Goal: Find specific page/section: Find specific page/section

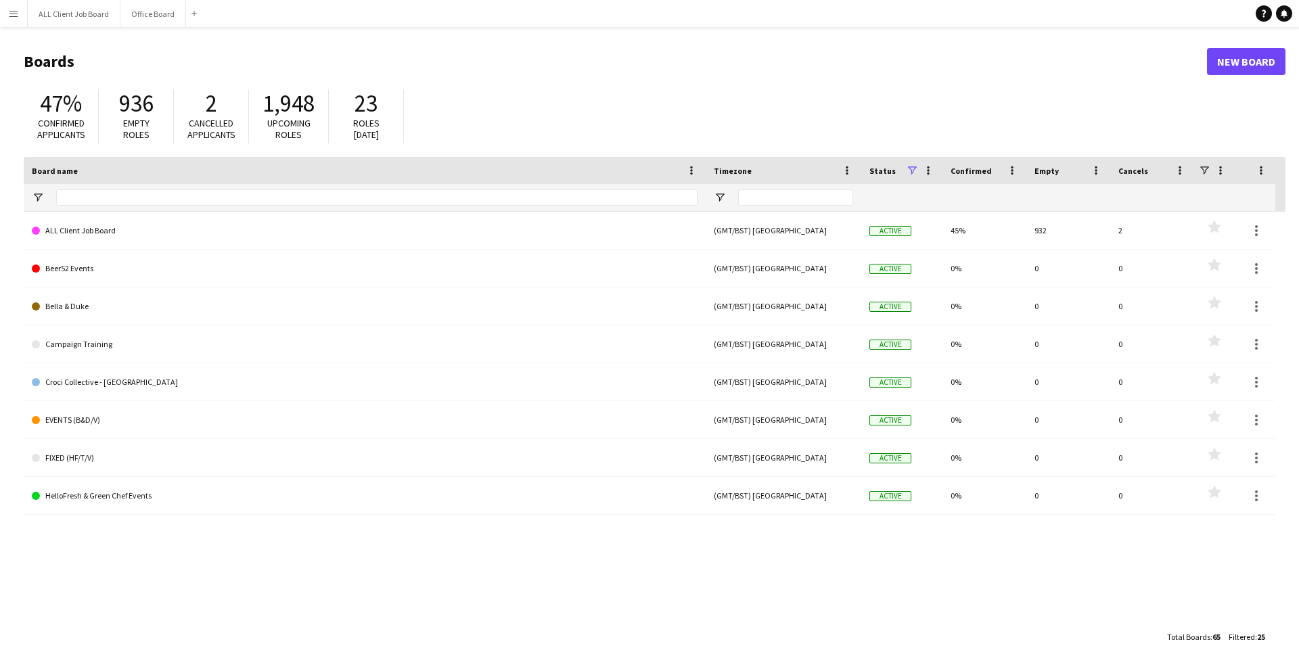
click at [8, 16] on app-icon "Menu" at bounding box center [13, 13] width 11 height 11
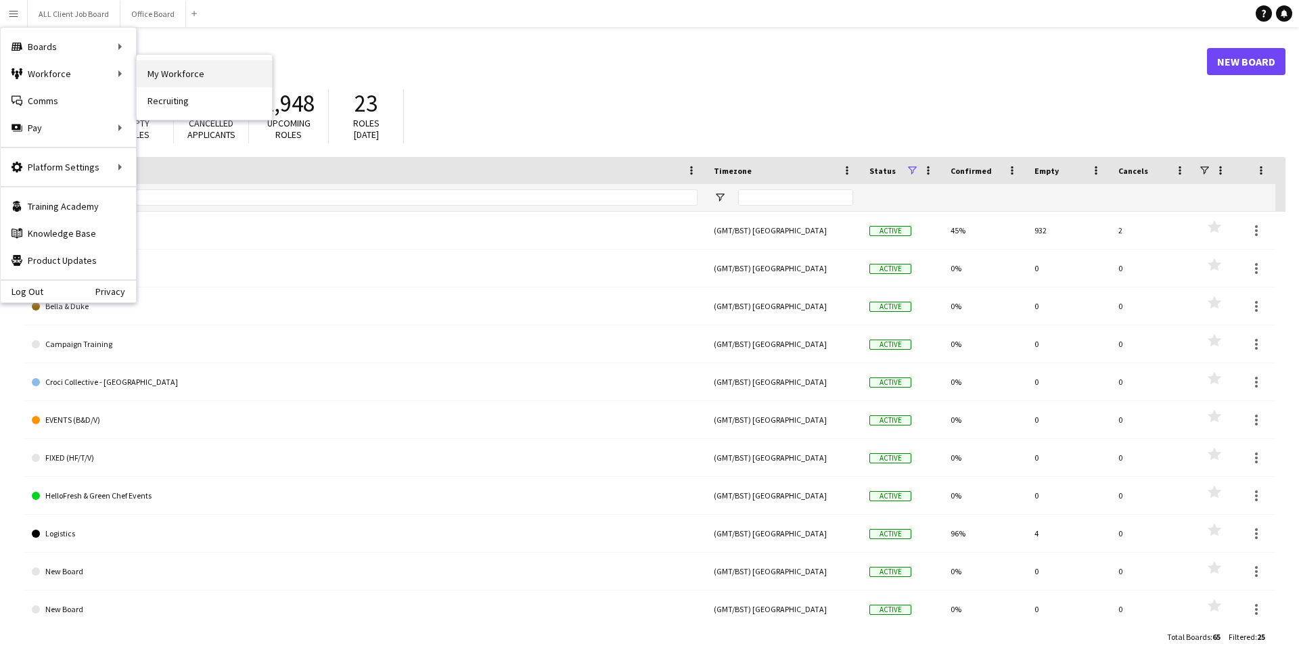
click at [160, 70] on link "My Workforce" at bounding box center [204, 73] width 135 height 27
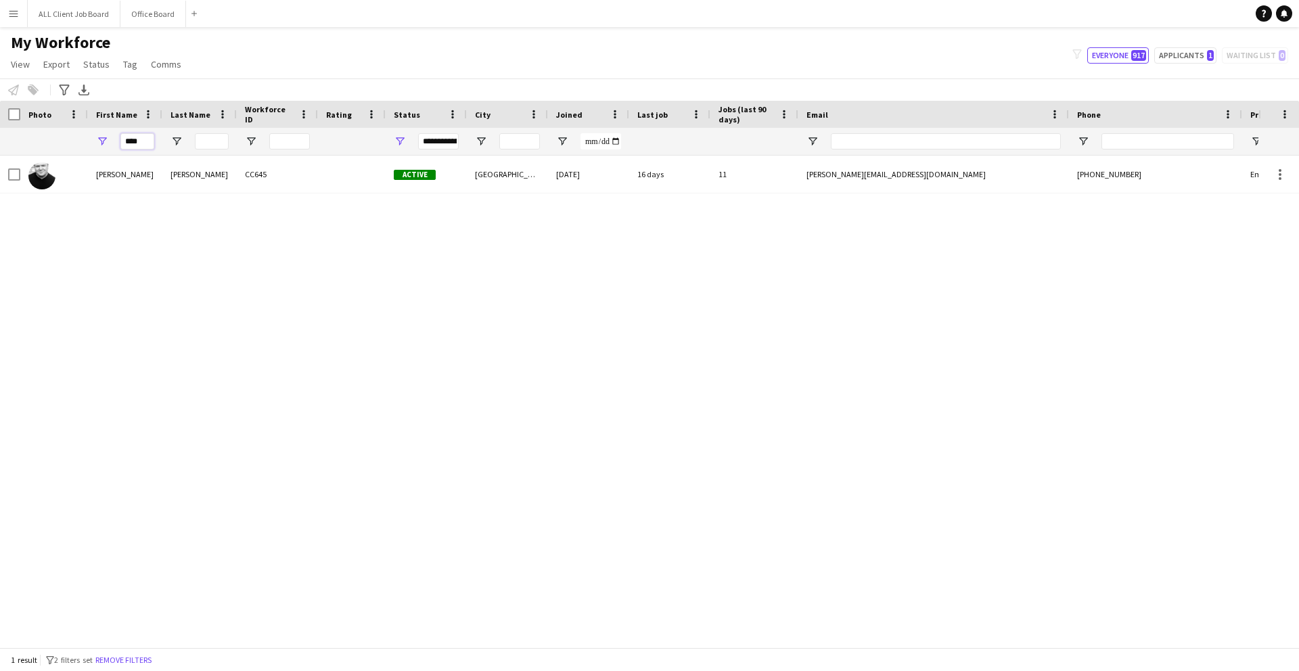
click at [141, 141] on input "****" at bounding box center [137, 141] width 34 height 16
type input "*"
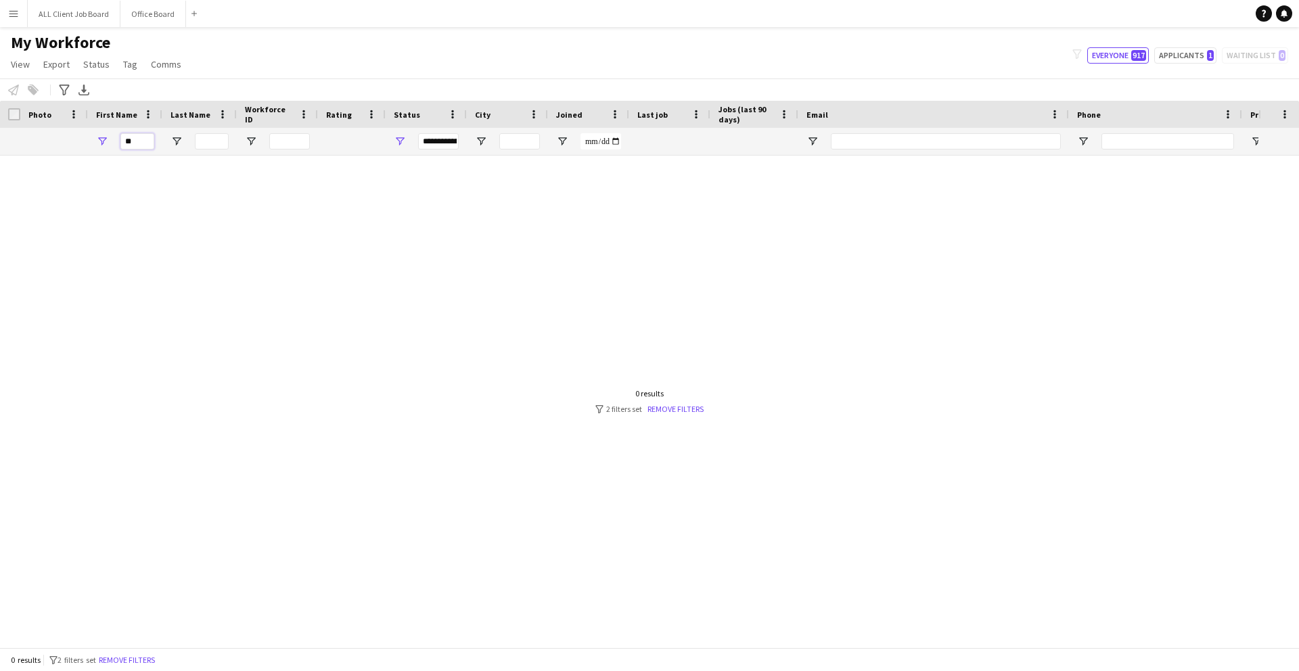
type input "*"
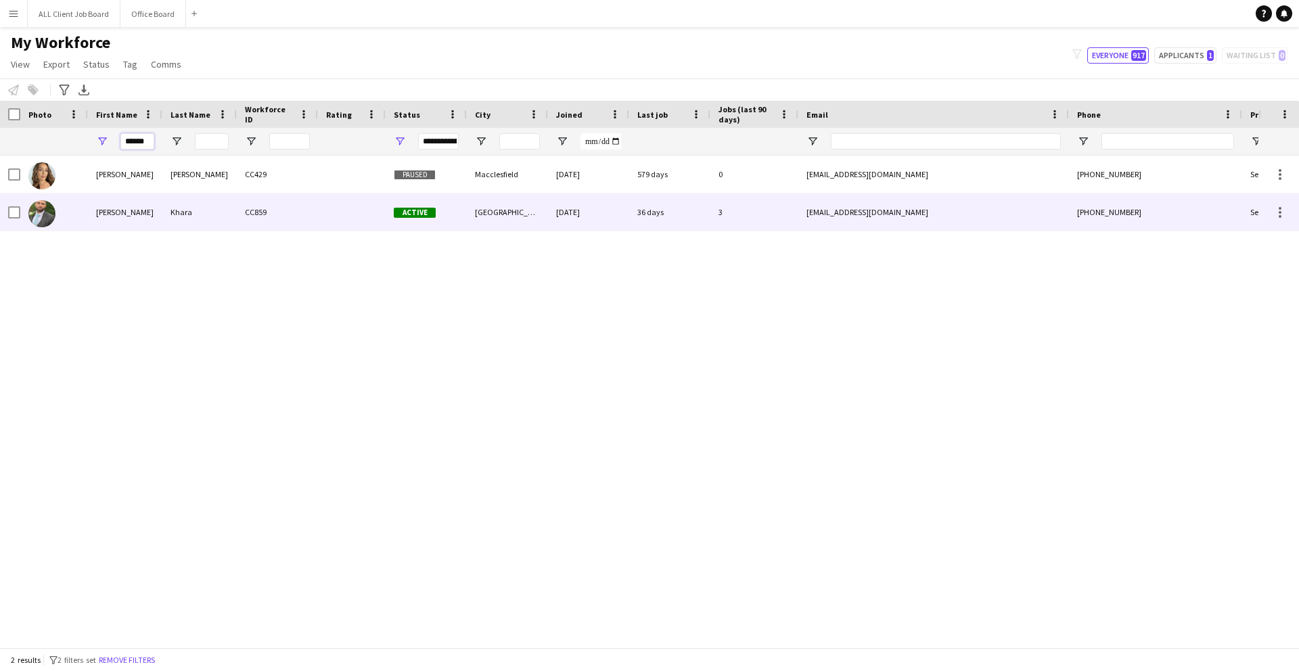
type input "******"
click at [90, 225] on div "[PERSON_NAME]" at bounding box center [125, 212] width 74 height 37
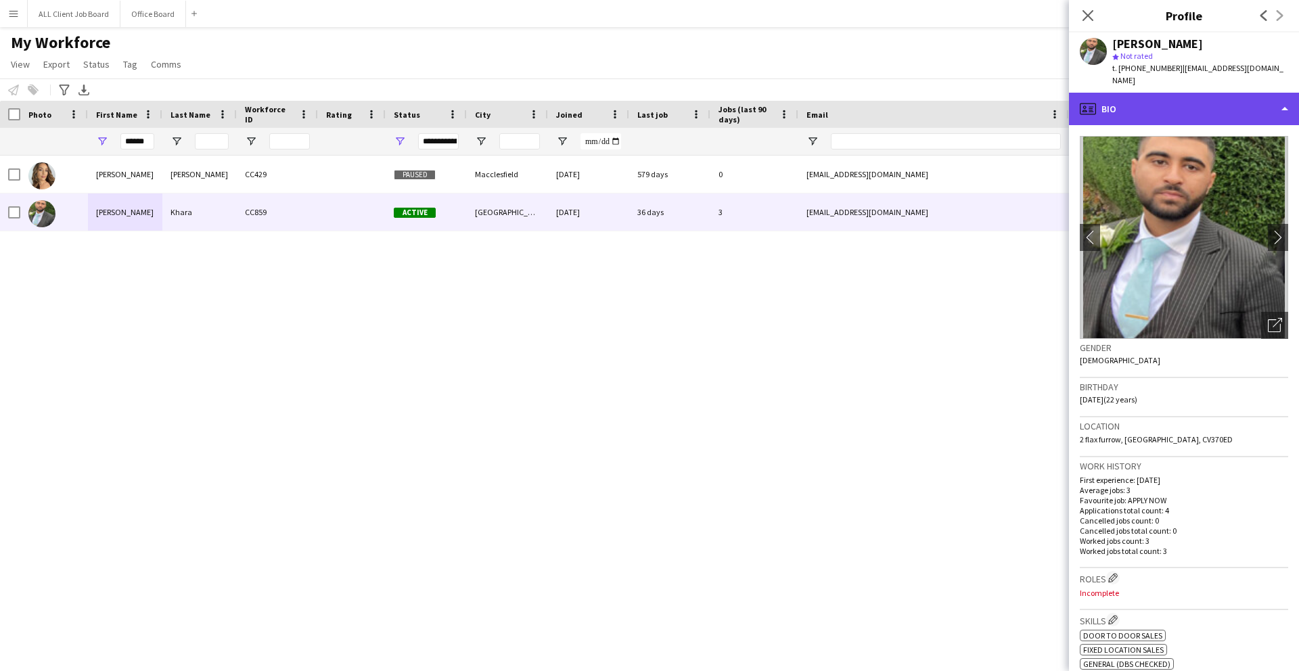
drag, startPoint x: 1154, startPoint y: 99, endPoint x: 1152, endPoint y: 113, distance: 14.4
click at [1154, 99] on div "profile Bio" at bounding box center [1184, 109] width 230 height 32
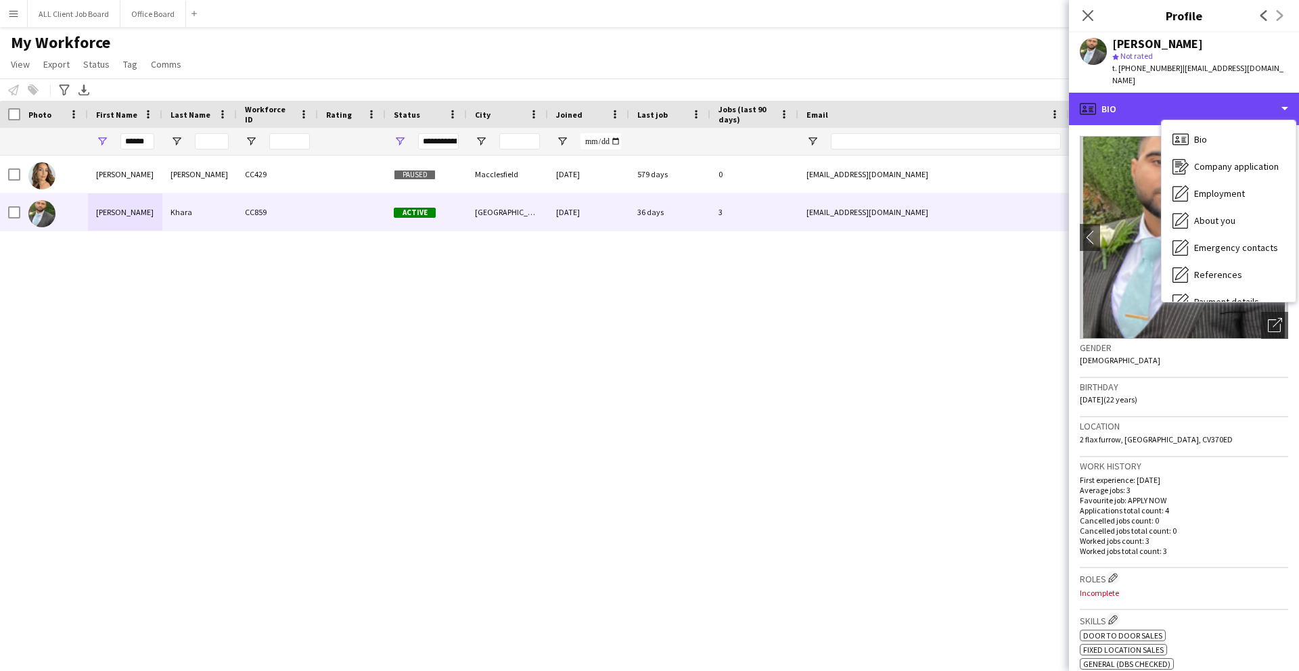
scroll to position [154, 0]
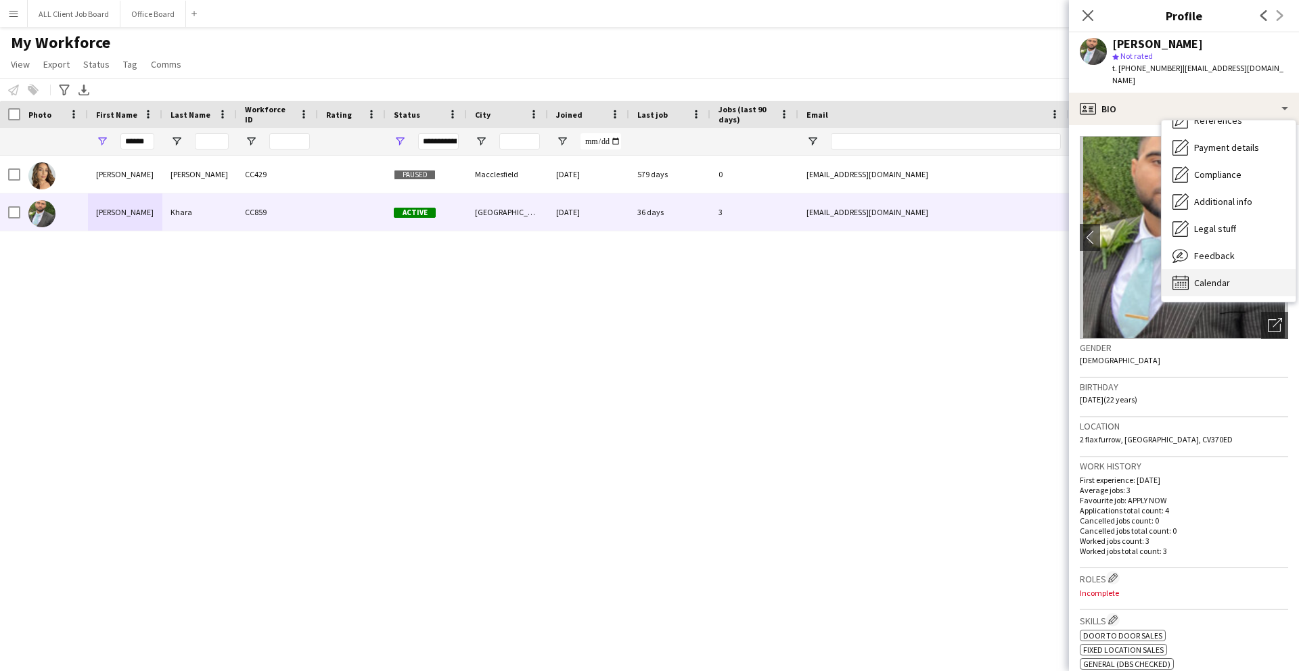
click at [1221, 277] on span "Calendar" at bounding box center [1212, 283] width 36 height 12
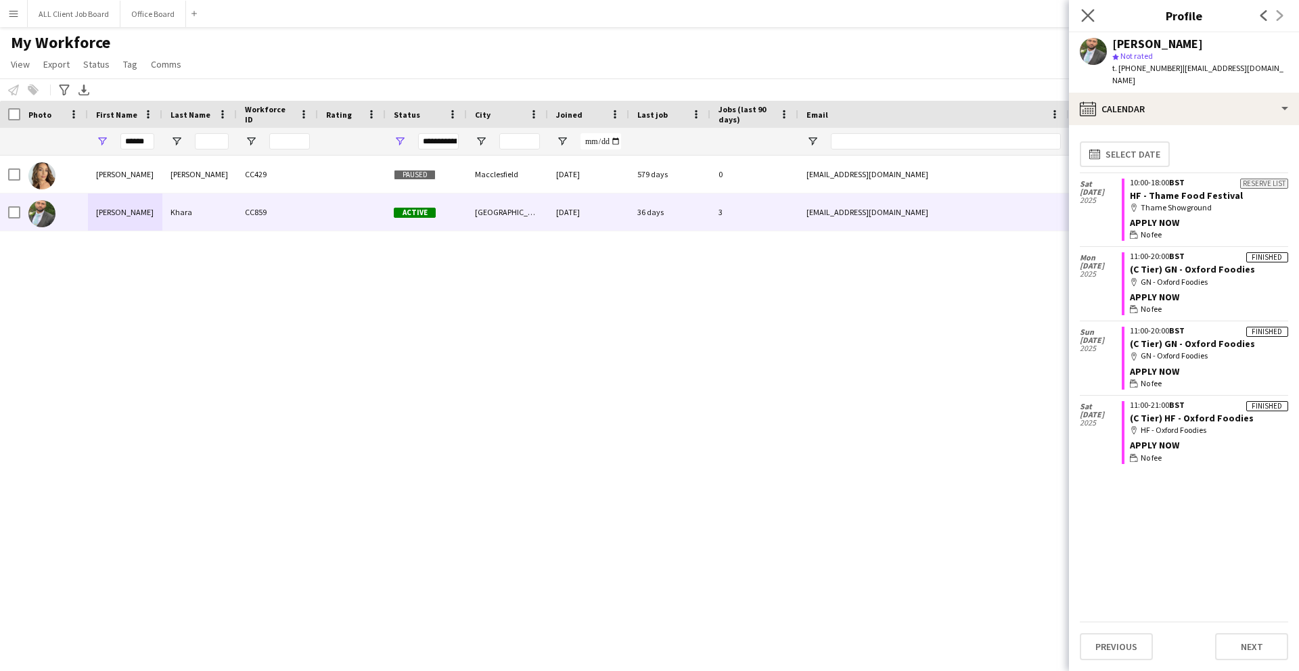
click at [1081, 20] on app-icon "Close pop-in" at bounding box center [1089, 16] width 20 height 20
